Goal: Task Accomplishment & Management: Use online tool/utility

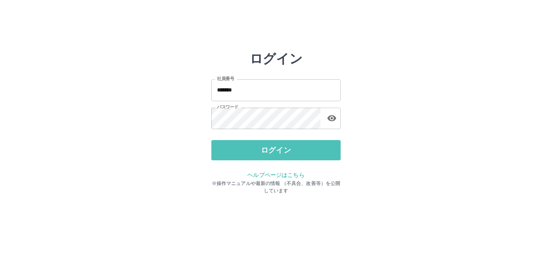
click at [253, 146] on button "ログイン" at bounding box center [275, 150] width 129 height 20
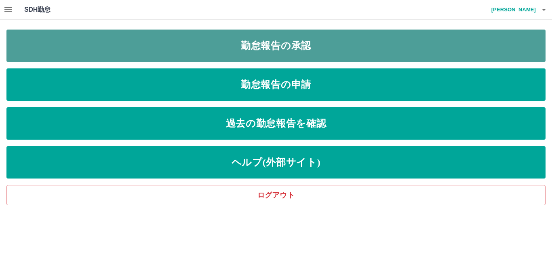
click at [186, 43] on link "勤怠報告の承認" at bounding box center [275, 46] width 539 height 32
